Goal: Transaction & Acquisition: Obtain resource

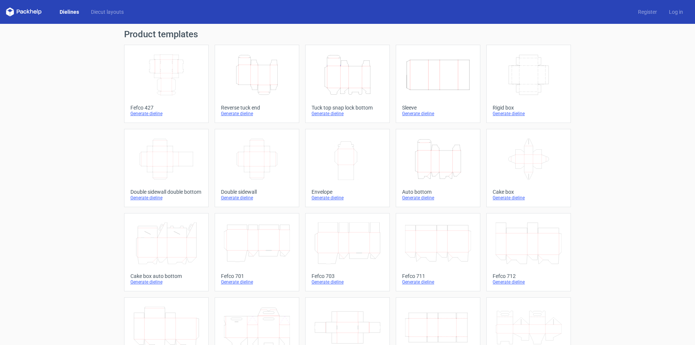
click at [152, 115] on div "Generate dieline" at bounding box center [166, 114] width 72 height 6
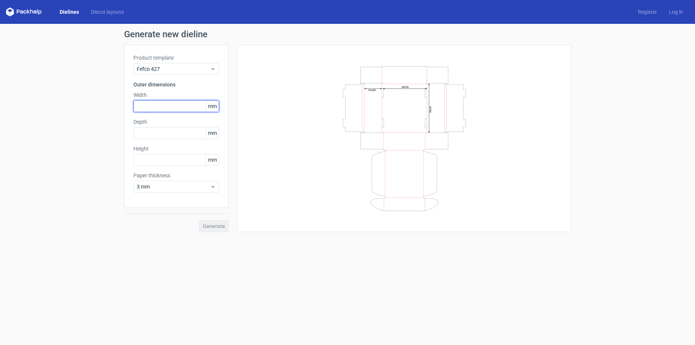
click at [169, 109] on input "text" at bounding box center [176, 106] width 86 height 12
type input "250"
type input "200"
type input "60"
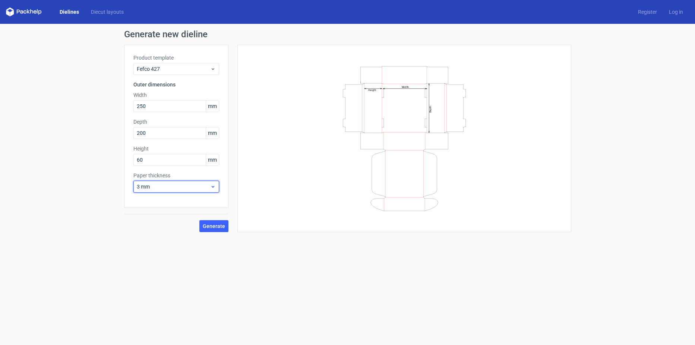
click at [214, 188] on icon at bounding box center [213, 187] width 6 height 6
click at [177, 290] on form "Generate new dieline Product template Fefco 427 Outer dimensions Width 250 mm D…" at bounding box center [347, 184] width 695 height 321
click at [210, 186] on icon at bounding box center [213, 187] width 6 height 6
click at [185, 241] on div "1.5 mm" at bounding box center [176, 239] width 80 height 12
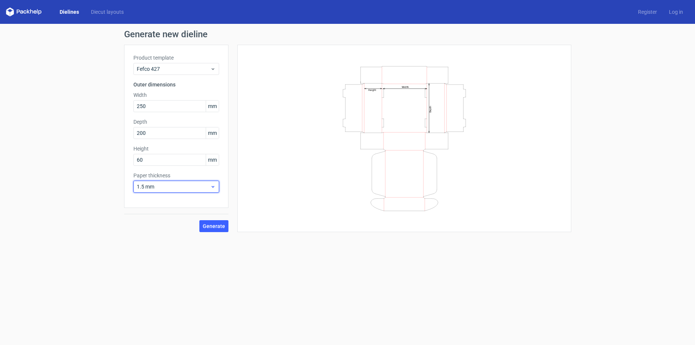
click at [215, 188] on icon at bounding box center [213, 187] width 6 height 6
click at [159, 248] on div "3 mm" at bounding box center [176, 251] width 80 height 12
click at [202, 231] on button "Generate" at bounding box center [213, 226] width 29 height 12
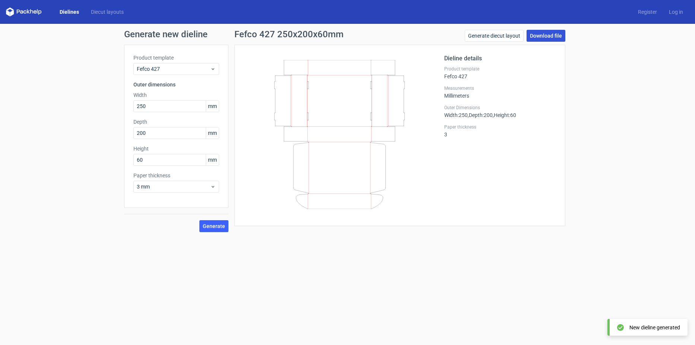
click at [550, 37] on link "Download file" at bounding box center [546, 36] width 39 height 12
click at [288, 258] on form "Generate new dieline Product template Fefco 427 Outer dimensions Width 250 mm D…" at bounding box center [347, 184] width 695 height 321
